Goal: Transaction & Acquisition: Purchase product/service

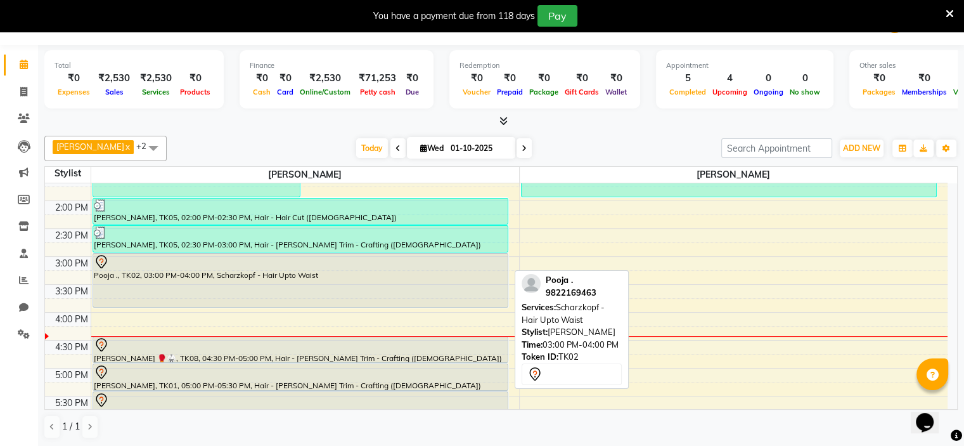
click at [463, 289] on div "Pooja ., TK02, 03:00 PM-04:00 PM, Scharzkopf - Hair Upto Waist" at bounding box center [300, 280] width 415 height 53
select select "7"
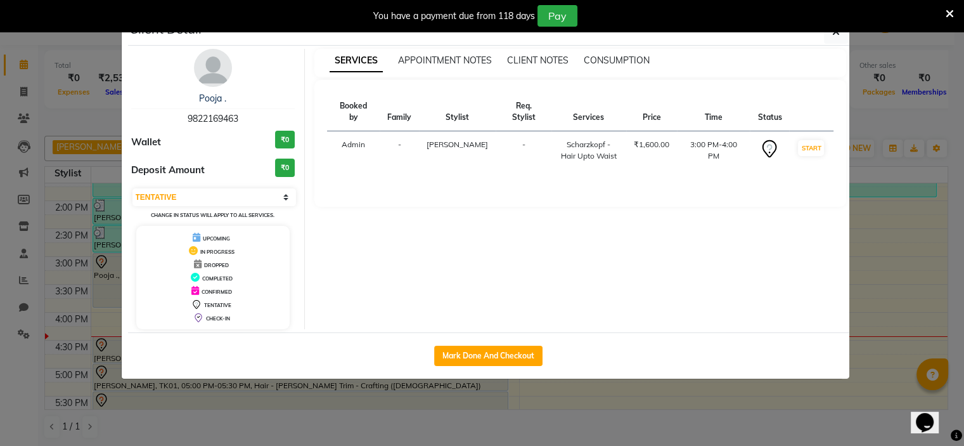
click at [409, 289] on div "SERVICES APPOINTMENT NOTES CLIENT NOTES CONSUMPTION Booked by Family Stylist Re…" at bounding box center [580, 189] width 551 height 280
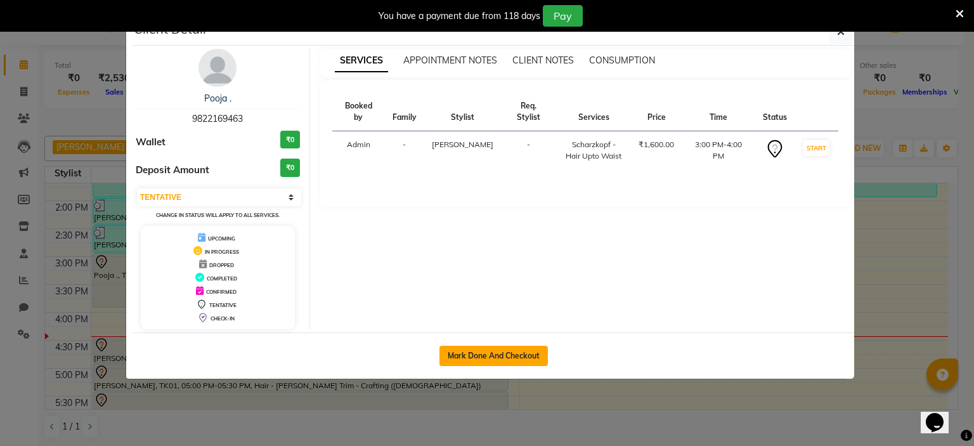
click at [485, 349] on button "Mark Done And Checkout" at bounding box center [493, 355] width 108 height 20
select select "service"
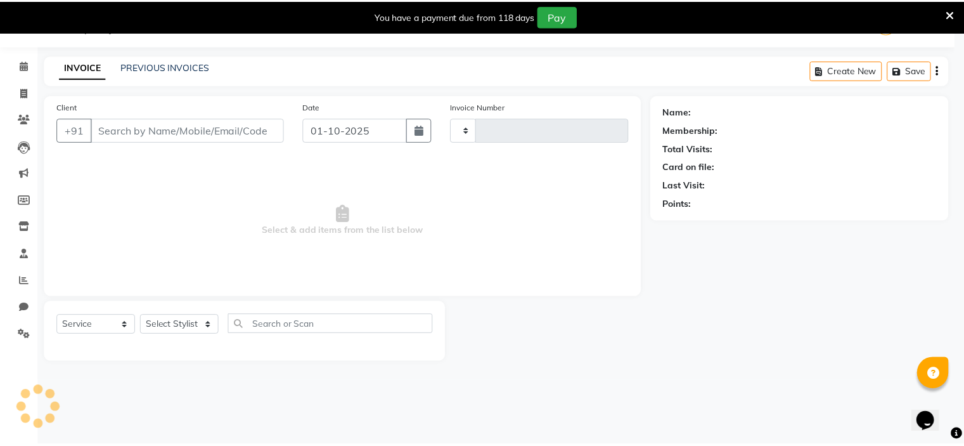
scroll to position [32, 0]
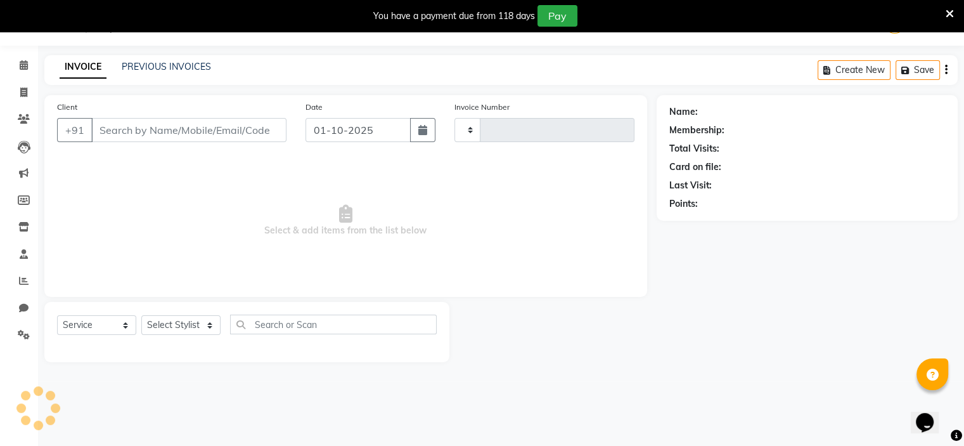
type input "1058"
select select "7834"
type input "9822169463"
select select "70823"
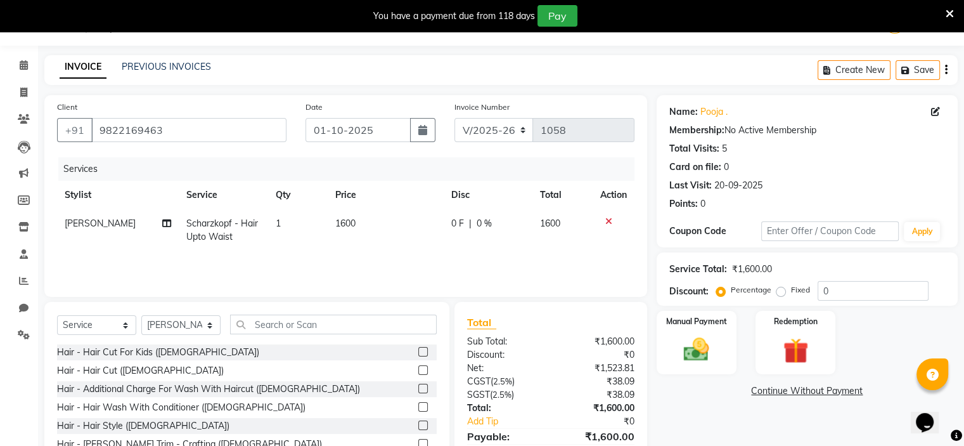
click at [458, 236] on td "0 F | 0 %" at bounding box center [488, 230] width 89 height 42
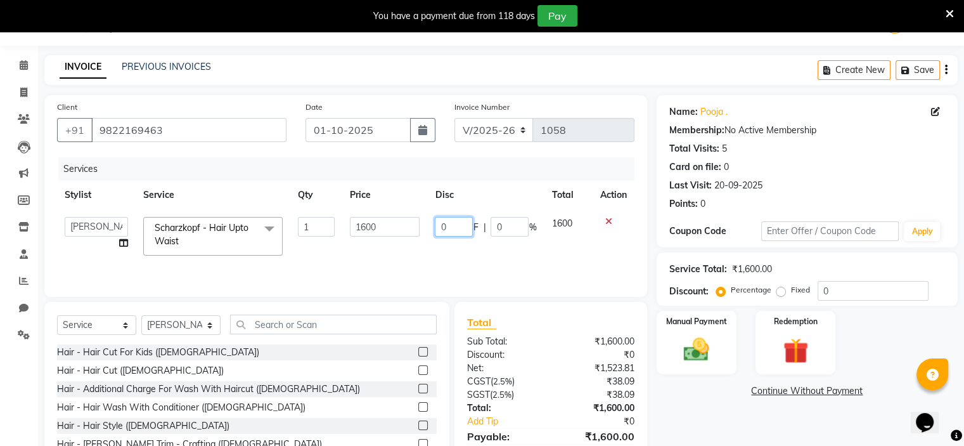
click at [459, 230] on input "0" at bounding box center [454, 227] width 38 height 20
type input "0350"
click at [457, 253] on div "Services Stylist Service Qty Price Disc Total Action [PERSON_NAME] [PERSON_NAME…" at bounding box center [345, 220] width 577 height 127
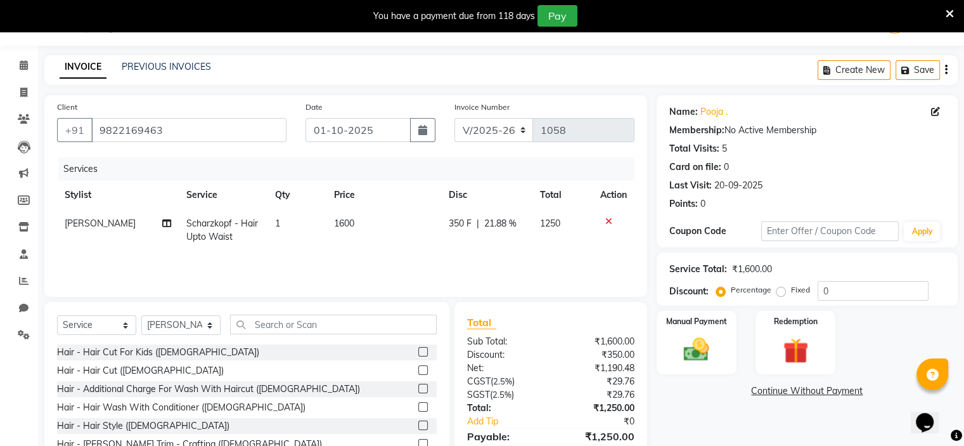
scroll to position [94, 0]
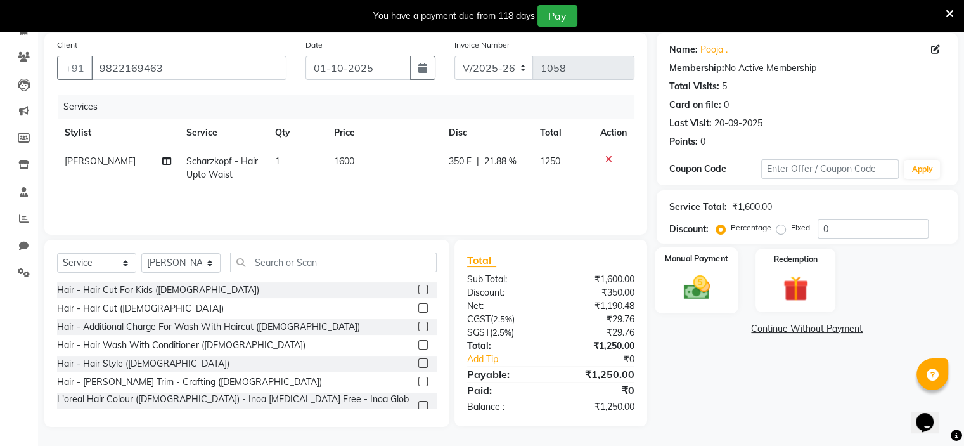
click at [717, 290] on div "Manual Payment" at bounding box center [696, 279] width 83 height 65
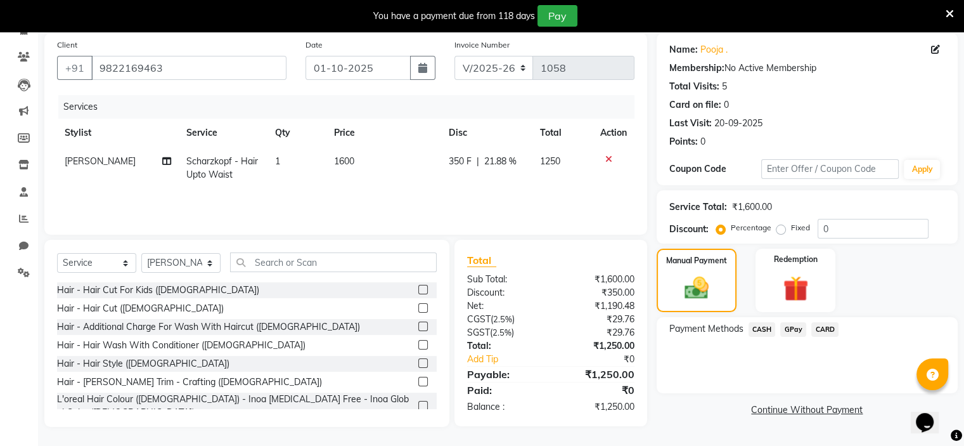
click at [790, 330] on span "GPay" at bounding box center [793, 329] width 26 height 15
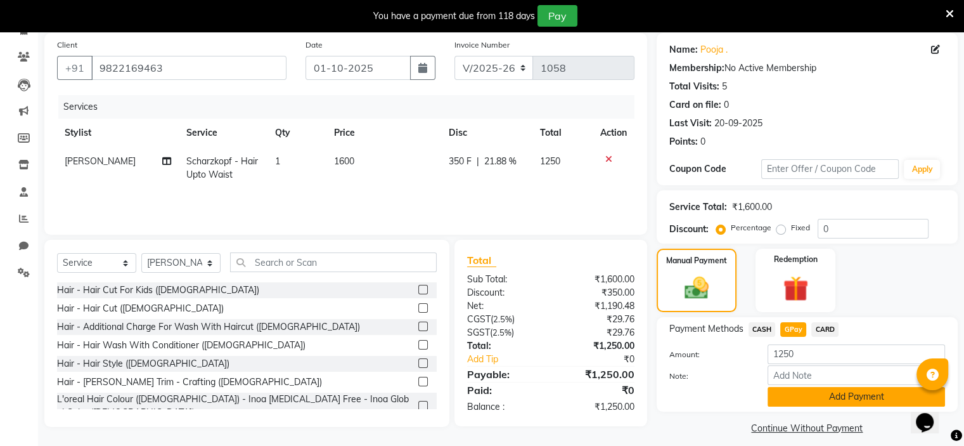
click at [817, 401] on button "Add Payment" at bounding box center [856, 397] width 177 height 20
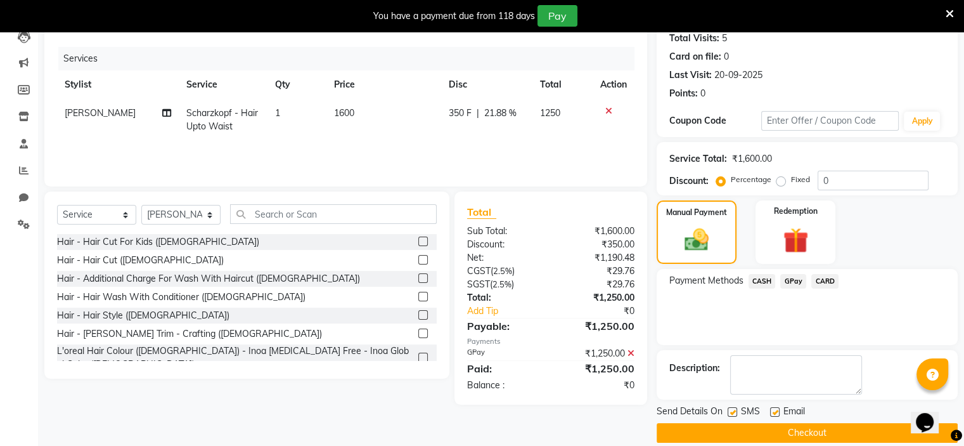
scroll to position [157, 0]
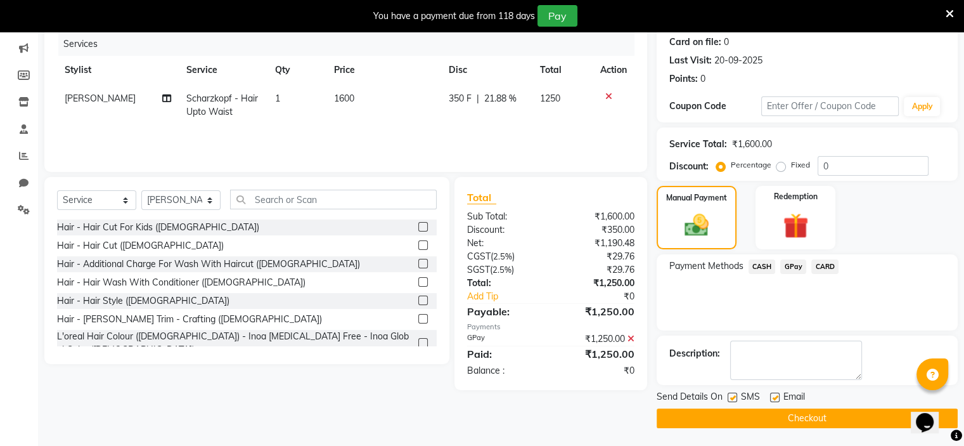
click at [731, 395] on label at bounding box center [733, 397] width 10 height 10
click at [731, 395] on input "checkbox" at bounding box center [732, 398] width 8 height 8
checkbox input "false"
click at [745, 413] on button "Checkout" at bounding box center [807, 418] width 301 height 20
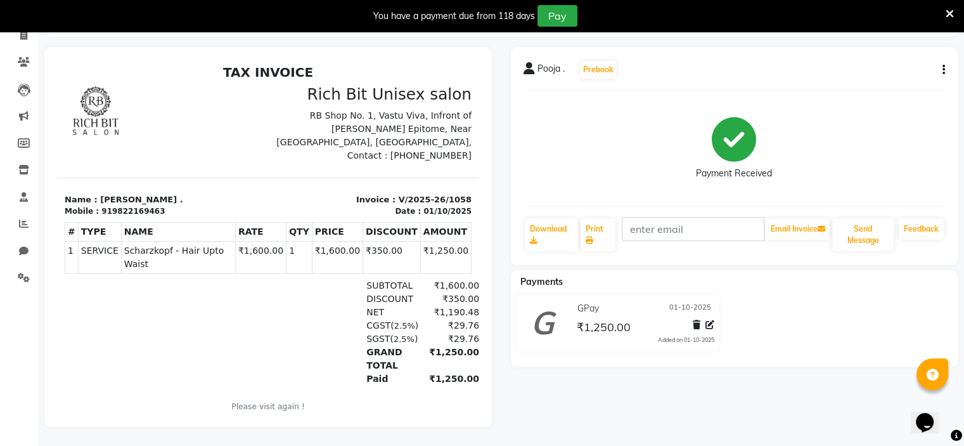
click at [951, 13] on icon at bounding box center [950, 13] width 8 height 11
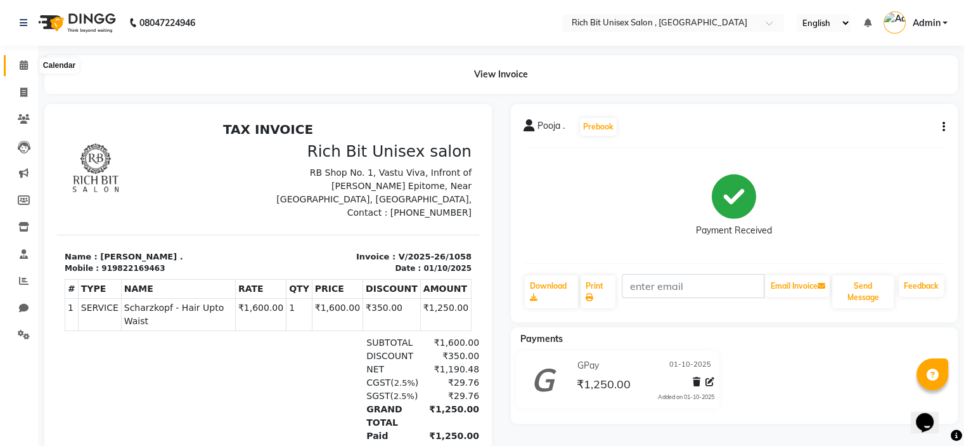
click at [22, 65] on icon at bounding box center [24, 65] width 8 height 10
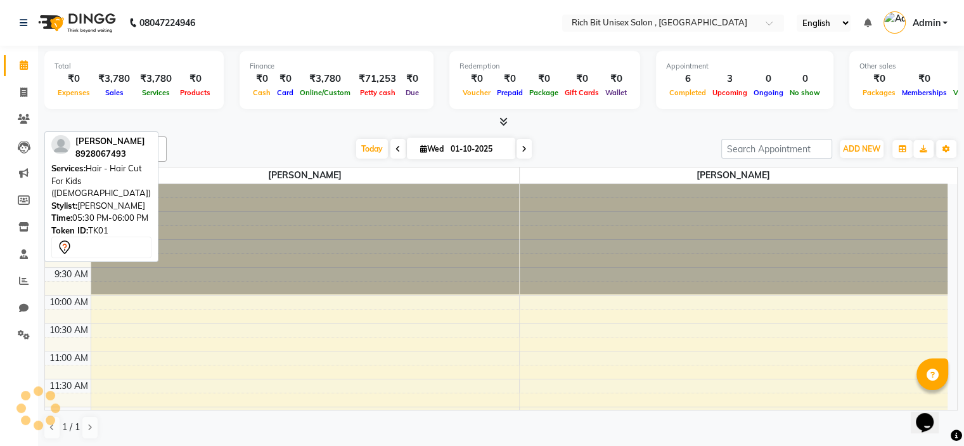
scroll to position [443, 0]
